Goal: Task Accomplishment & Management: Manage account settings

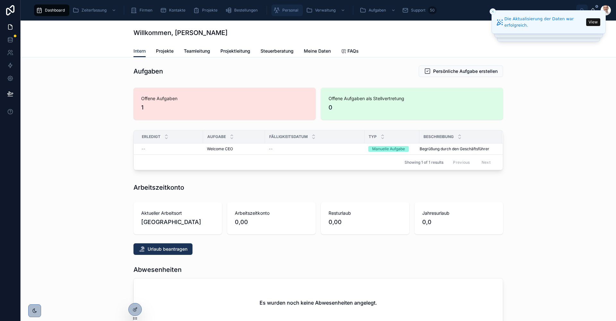
click at [289, 12] on span "Personal" at bounding box center [290, 10] width 16 height 5
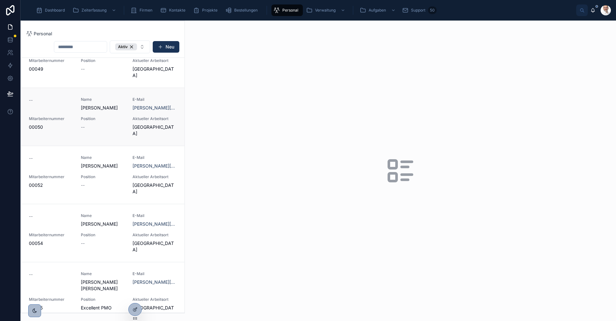
scroll to position [1027, 0]
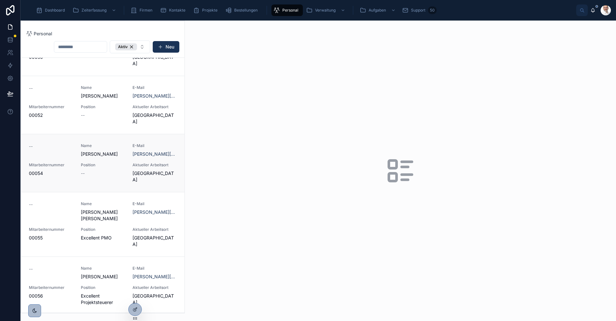
click at [99, 162] on div "Position --" at bounding box center [103, 172] width 44 height 21
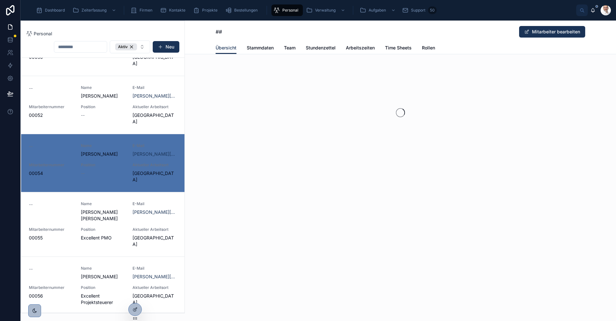
scroll to position [1079, 0]
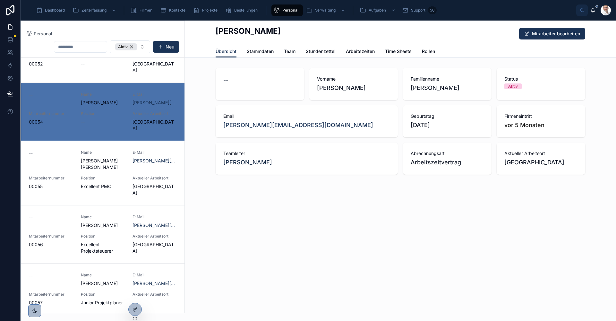
scroll to position [1123, 0]
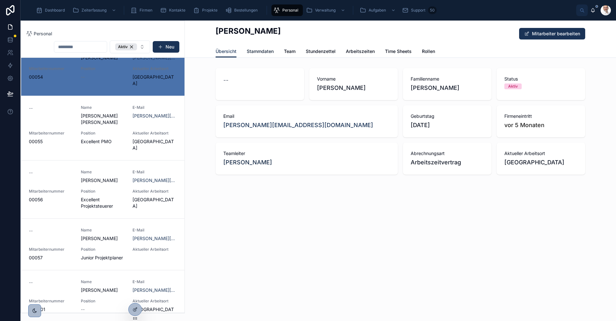
click at [257, 51] on span "Stammdaten" at bounding box center [260, 51] width 27 height 6
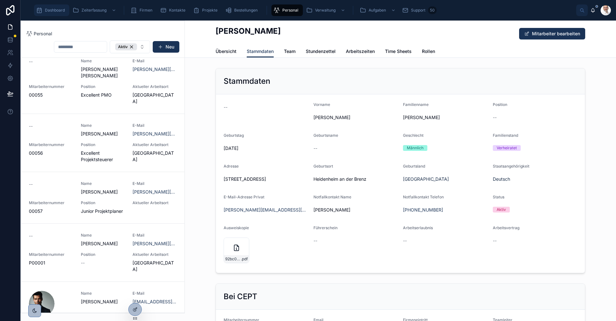
click at [52, 7] on div "Dashboard" at bounding box center [51, 10] width 31 height 10
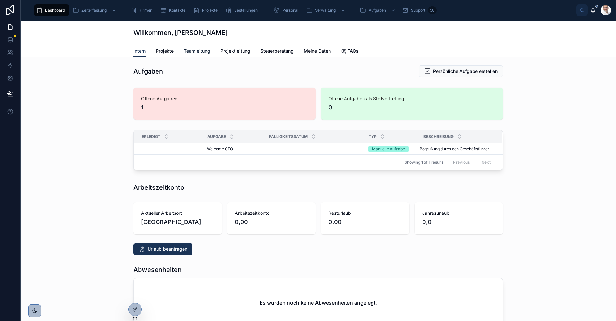
click at [200, 52] on span "Teamleitung" at bounding box center [197, 51] width 26 height 6
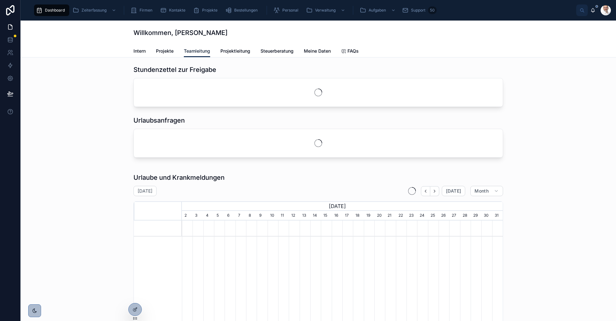
scroll to position [0, 321]
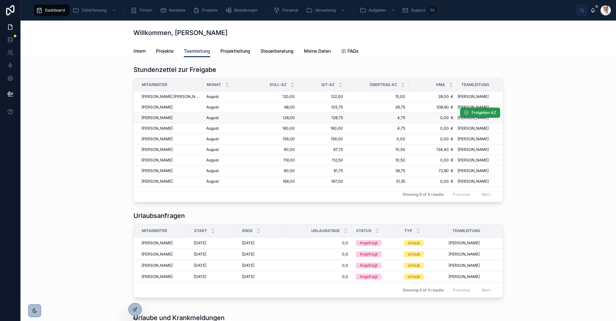
click at [481, 112] on span "Freigeben AZ" at bounding box center [484, 112] width 25 height 5
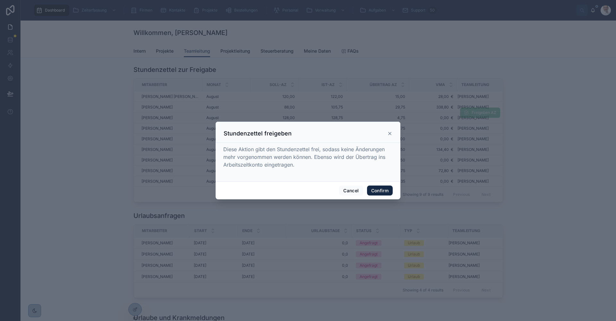
click at [378, 190] on button "Confirm" at bounding box center [380, 191] width 26 height 10
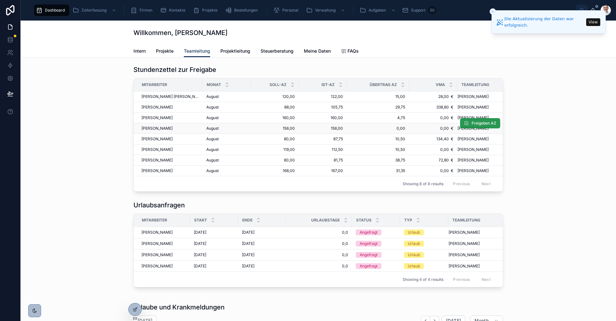
click at [480, 124] on span "Freigeben AZ" at bounding box center [484, 123] width 25 height 5
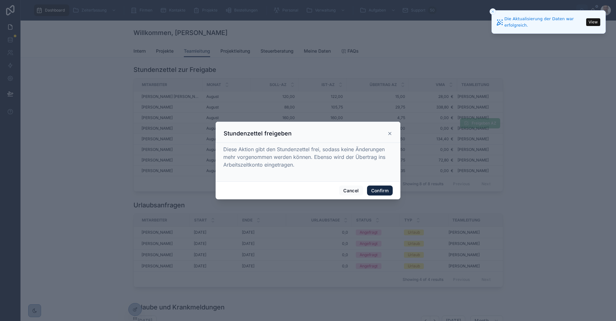
click at [380, 191] on button "Confirm" at bounding box center [380, 191] width 26 height 10
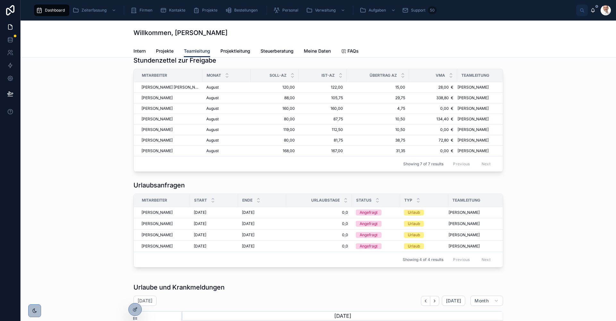
scroll to position [0, 0]
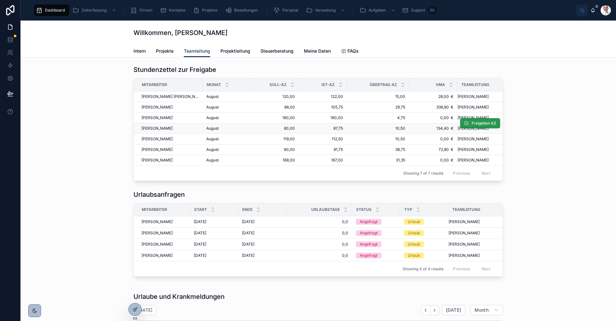
click at [477, 124] on span "Freigeben AZ" at bounding box center [484, 123] width 25 height 5
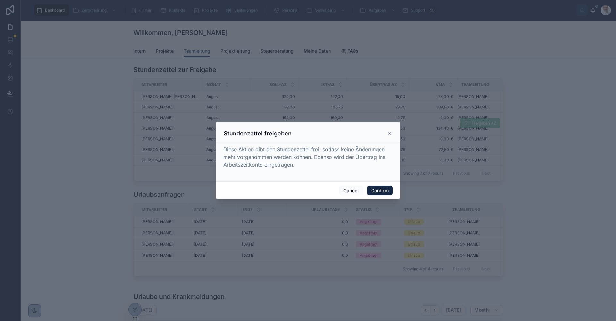
click at [377, 191] on button "Confirm" at bounding box center [380, 191] width 26 height 10
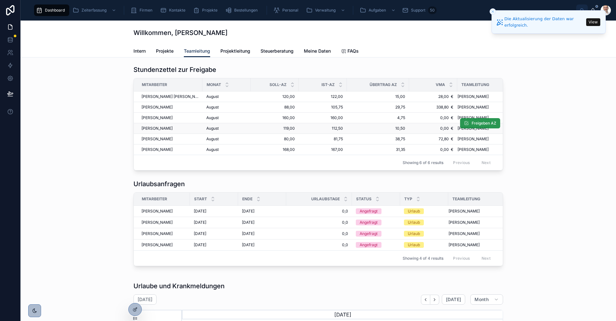
click at [478, 124] on span "Freigeben AZ" at bounding box center [484, 123] width 25 height 5
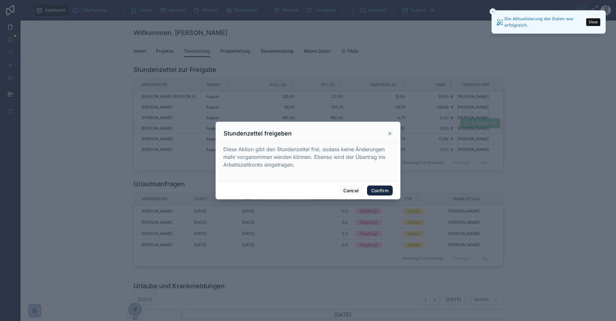
click at [383, 190] on button "Confirm" at bounding box center [380, 191] width 26 height 10
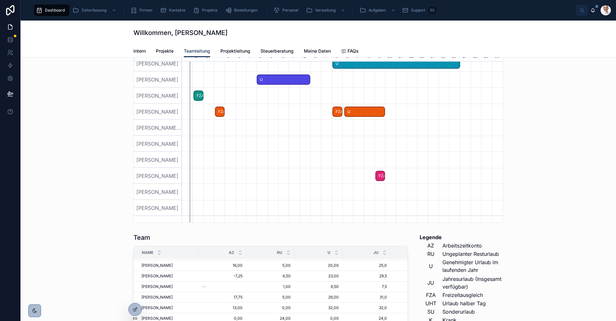
scroll to position [289, 0]
